Goal: Task Accomplishment & Management: Manage account settings

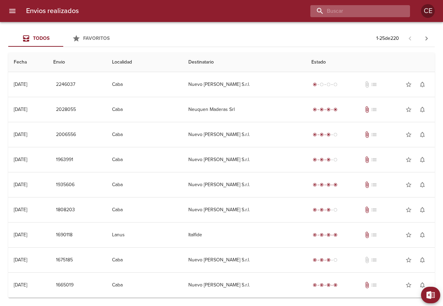
click at [385, 8] on input "buscar" at bounding box center [354, 11] width 88 height 12
click at [13, 10] on icon "menu" at bounding box center [12, 11] width 8 height 8
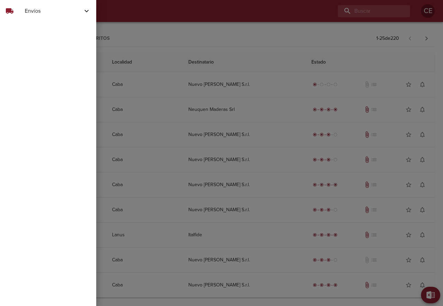
click at [41, 11] on span "Envíos" at bounding box center [54, 11] width 58 height 8
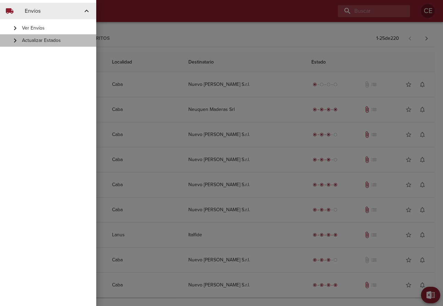
click at [39, 39] on span "Actualizar Estados" at bounding box center [56, 40] width 69 height 7
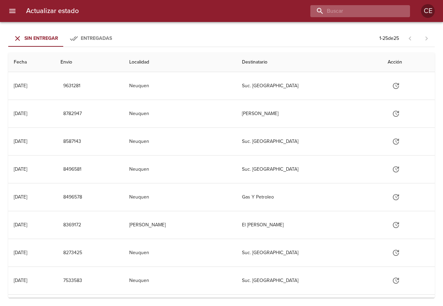
click at [360, 11] on input "buscar" at bounding box center [354, 11] width 88 height 12
type input "17198"
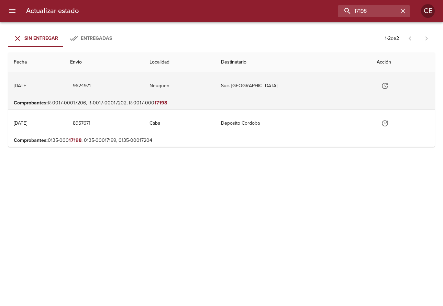
click at [390, 88] on button "Tabla de envíos del cliente" at bounding box center [384, 86] width 16 height 16
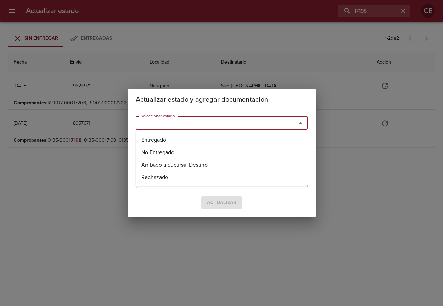
click at [228, 118] on input "Seleccionar estado" at bounding box center [211, 123] width 147 height 10
click at [186, 136] on li "Entregado" at bounding box center [222, 140] width 172 height 12
type input "Entregado"
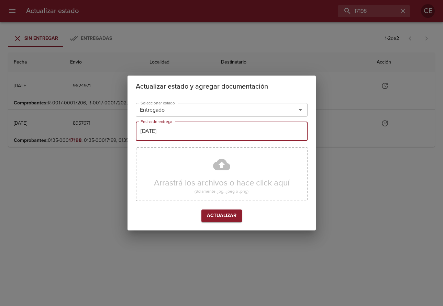
click at [196, 132] on input "[DATE]" at bounding box center [222, 131] width 172 height 19
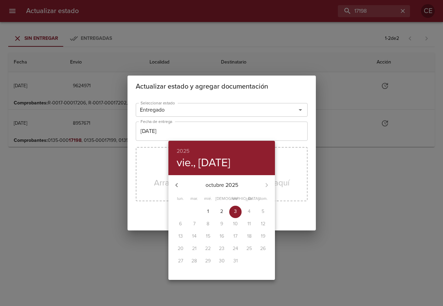
click at [220, 213] on p "2" at bounding box center [221, 211] width 3 height 7
type input "[DATE]"
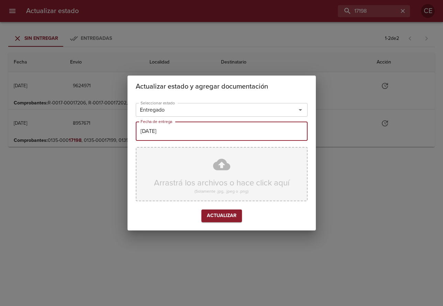
click at [236, 172] on div "Arrastrá los archivos o hace click aquí (Solamente .jpg, .jpeg o .png)" at bounding box center [222, 174] width 172 height 54
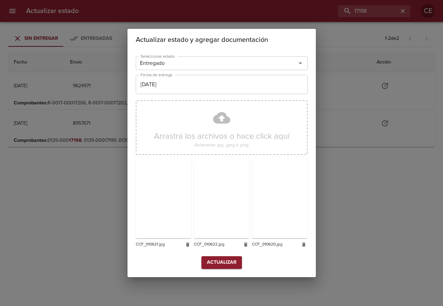
click at [217, 262] on span "Actualizar" at bounding box center [222, 262] width 30 height 9
